Goal: Transaction & Acquisition: Purchase product/service

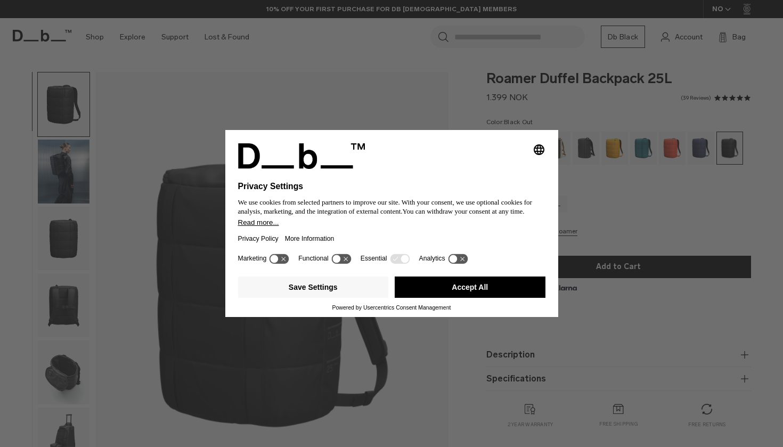
click at [507, 291] on button "Accept All" at bounding box center [470, 287] width 151 height 21
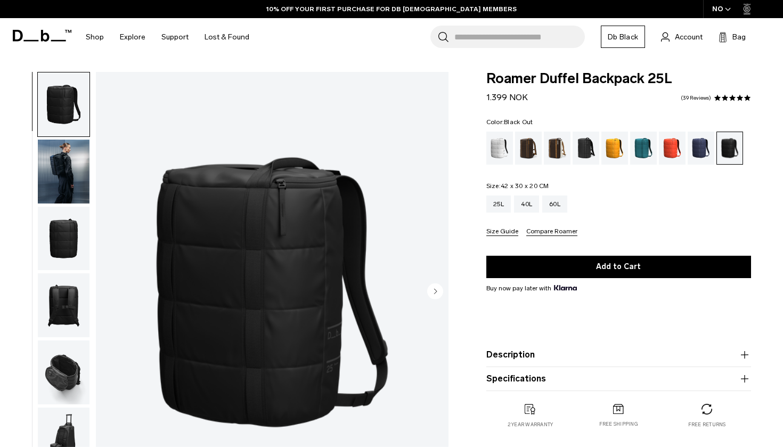
click at [62, 190] on img "button" at bounding box center [64, 172] width 52 height 64
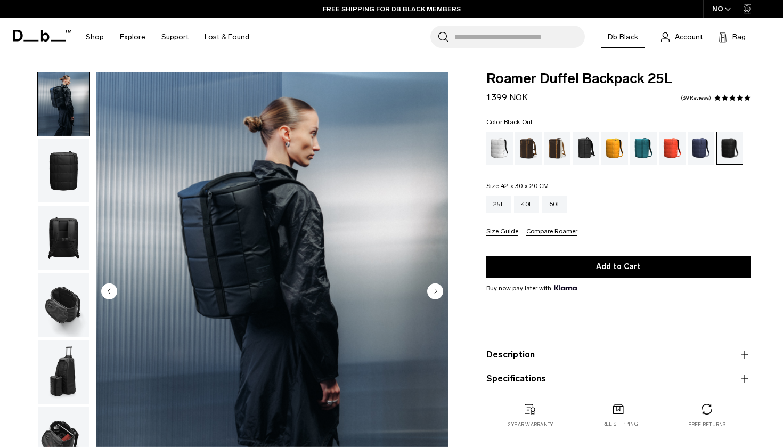
click at [61, 224] on img "button" at bounding box center [64, 238] width 52 height 64
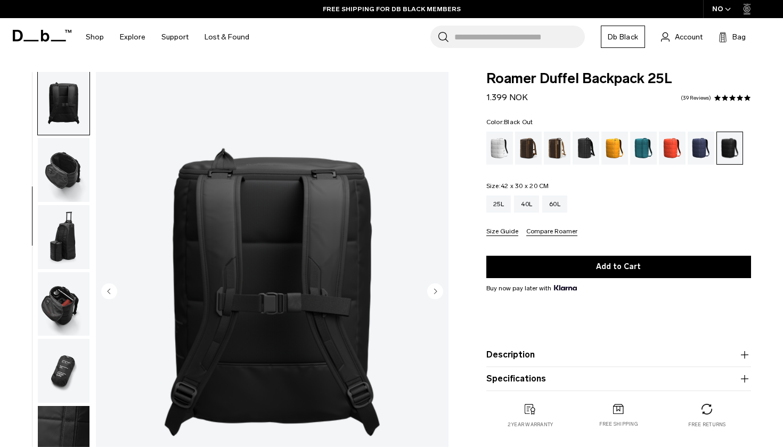
click at [65, 210] on img "button" at bounding box center [64, 237] width 52 height 64
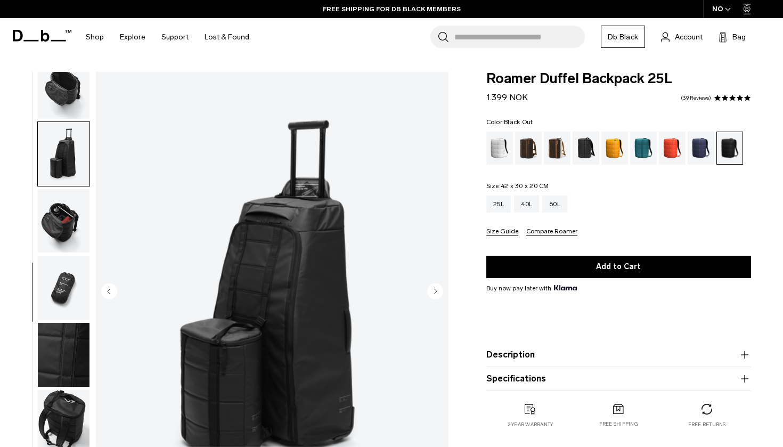
scroll to position [300, 0]
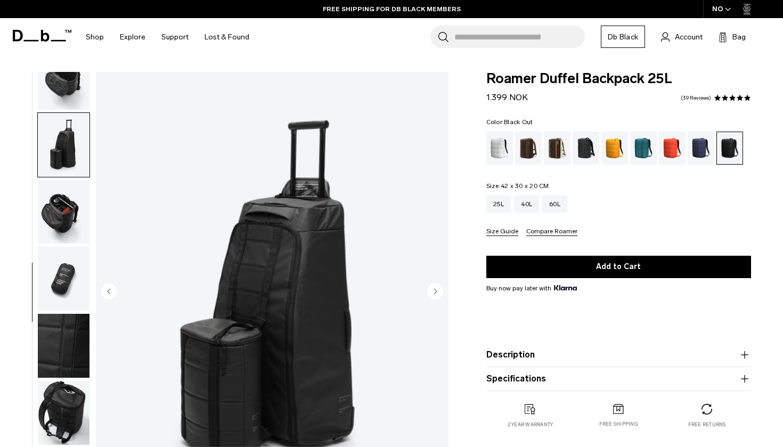
click at [65, 113] on img "button" at bounding box center [64, 145] width 52 height 64
click at [65, 88] on img "button" at bounding box center [64, 78] width 52 height 64
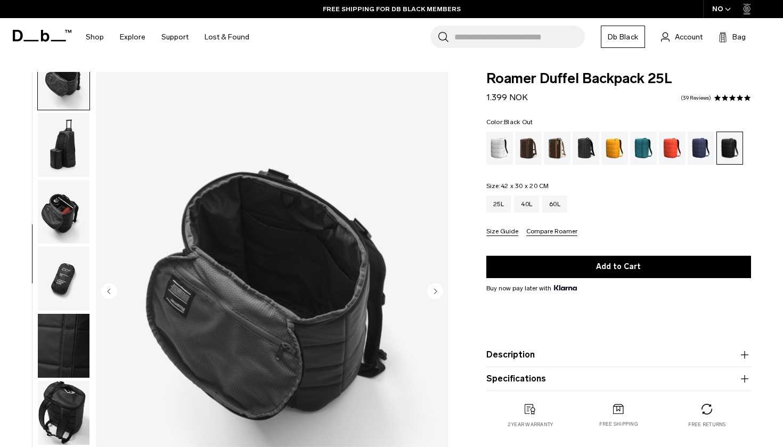
click at [61, 206] on img "button" at bounding box center [64, 212] width 52 height 64
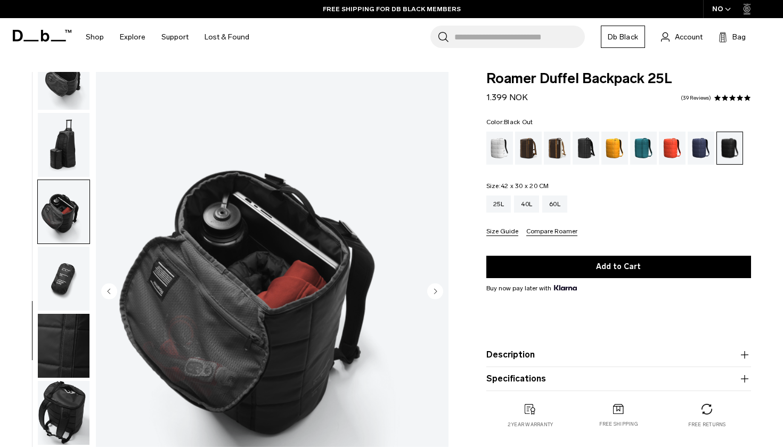
click at [54, 410] on img "button" at bounding box center [64, 413] width 52 height 64
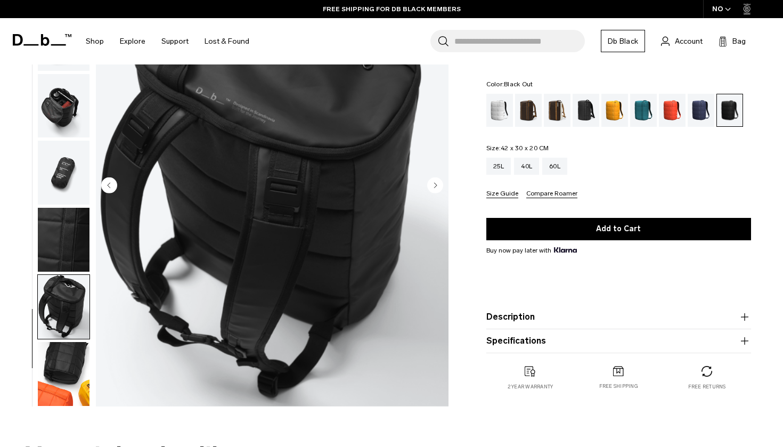
scroll to position [108, 0]
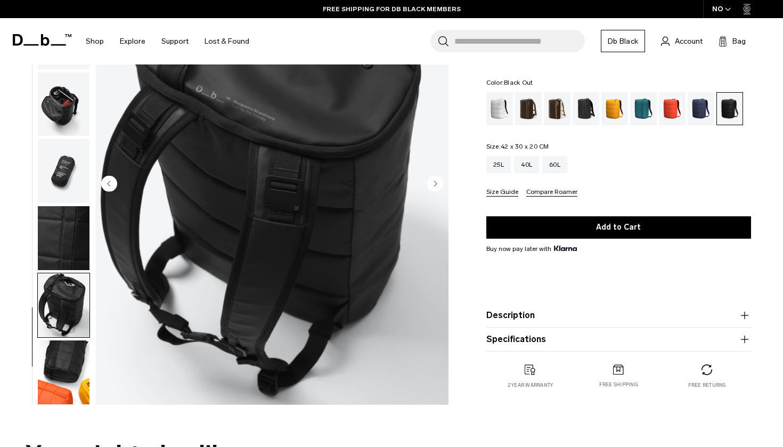
click at [60, 384] on img "button" at bounding box center [64, 372] width 52 height 64
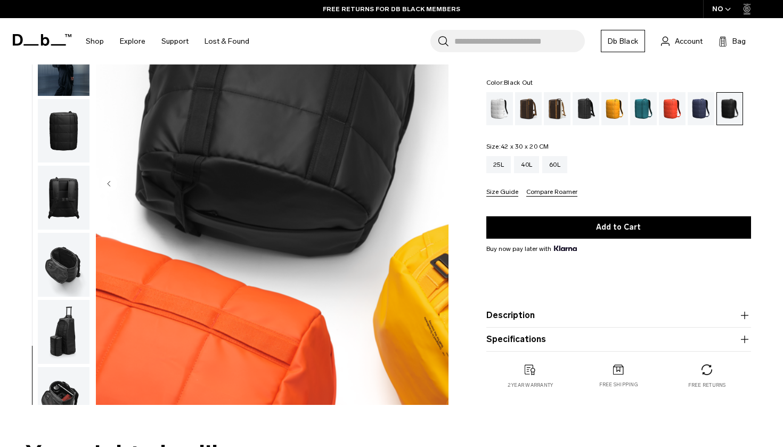
scroll to position [0, 0]
click at [82, 253] on img "button" at bounding box center [64, 265] width 52 height 64
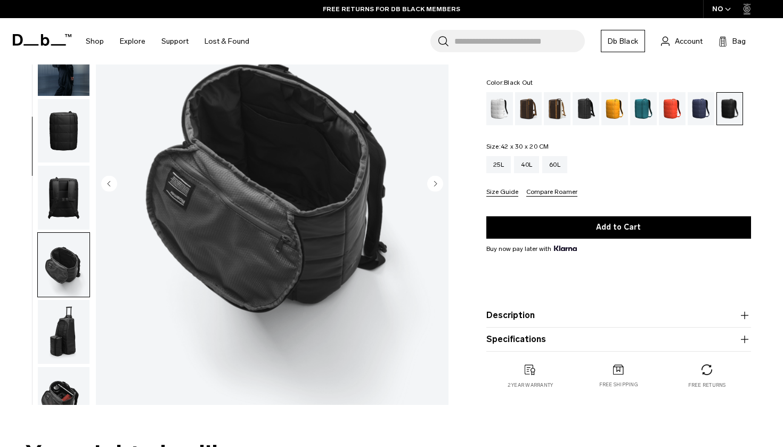
click at [68, 94] on img "button" at bounding box center [64, 64] width 52 height 64
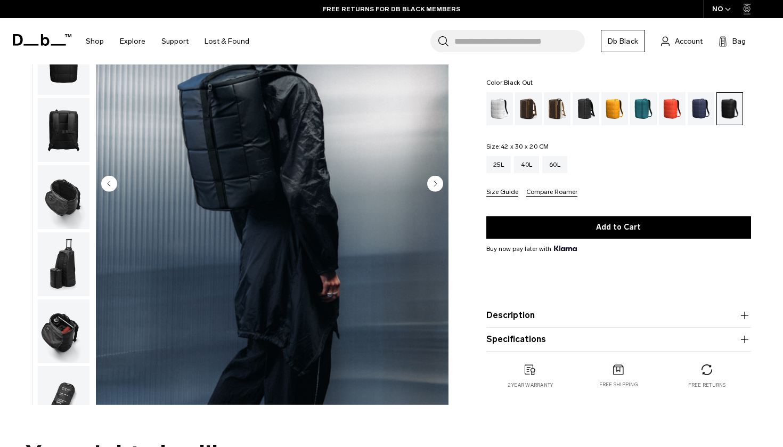
click at [69, 162] on img "button" at bounding box center [64, 130] width 52 height 64
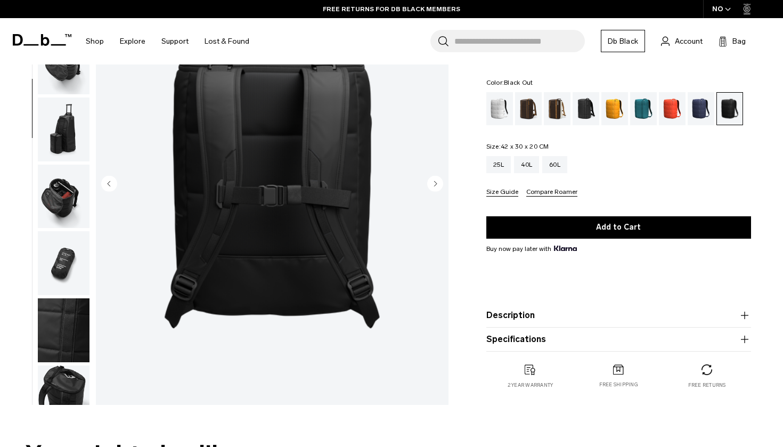
click at [62, 150] on img "button" at bounding box center [64, 130] width 52 height 64
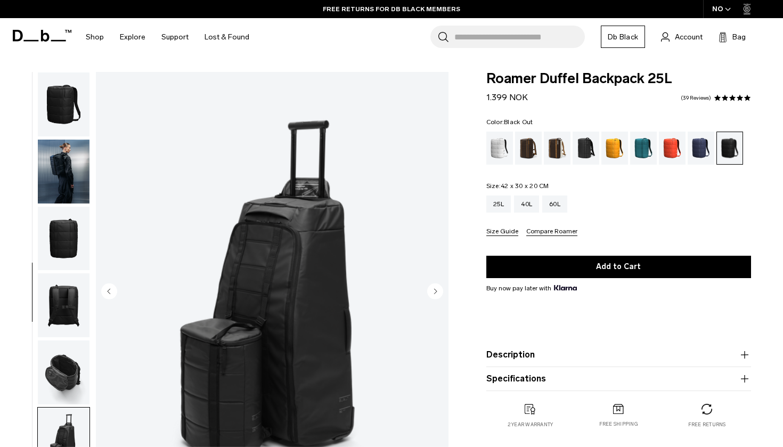
click at [77, 295] on img "button" at bounding box center [64, 305] width 52 height 64
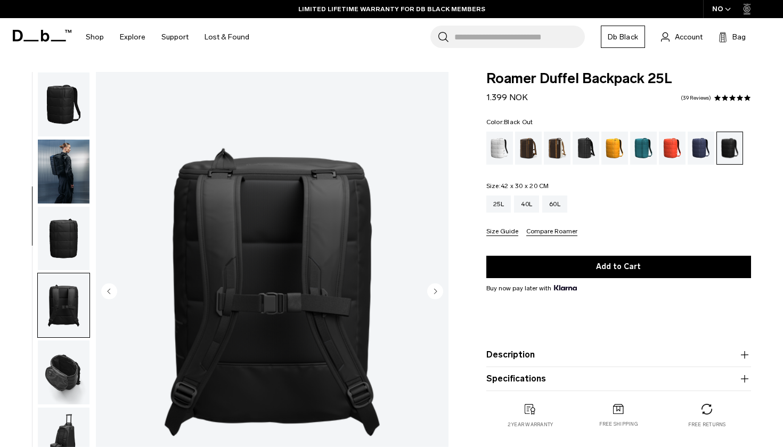
scroll to position [202, 0]
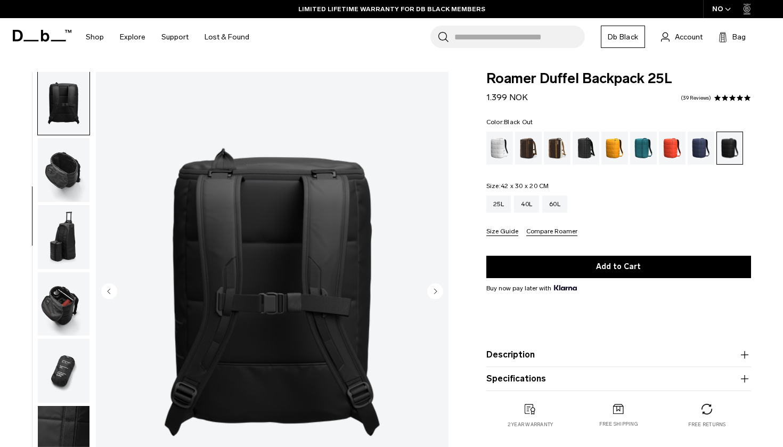
click at [66, 176] on img "button" at bounding box center [64, 170] width 52 height 64
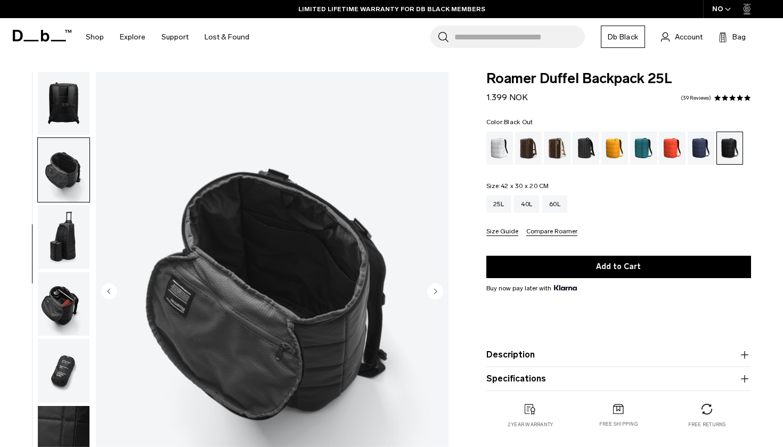
scroll to position [270, 0]
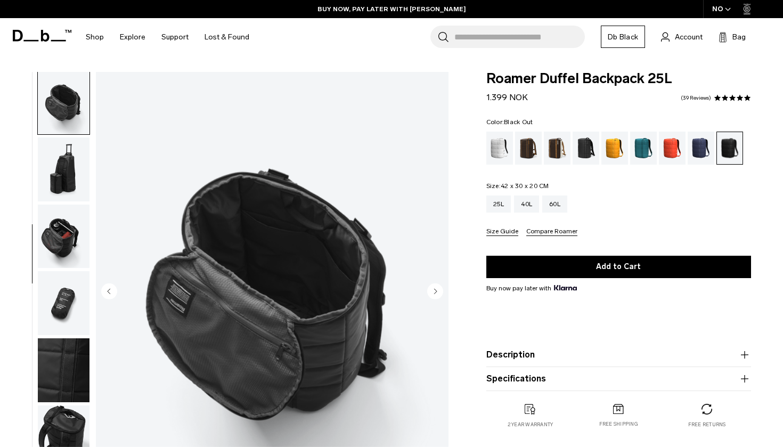
click at [564, 79] on span "Roamer Duffel Backpack 25L" at bounding box center [618, 79] width 265 height 14
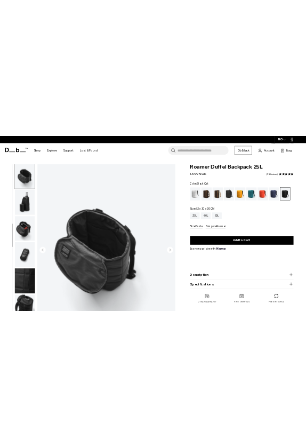
scroll to position [0, 0]
